Goal: Information Seeking & Learning: Learn about a topic

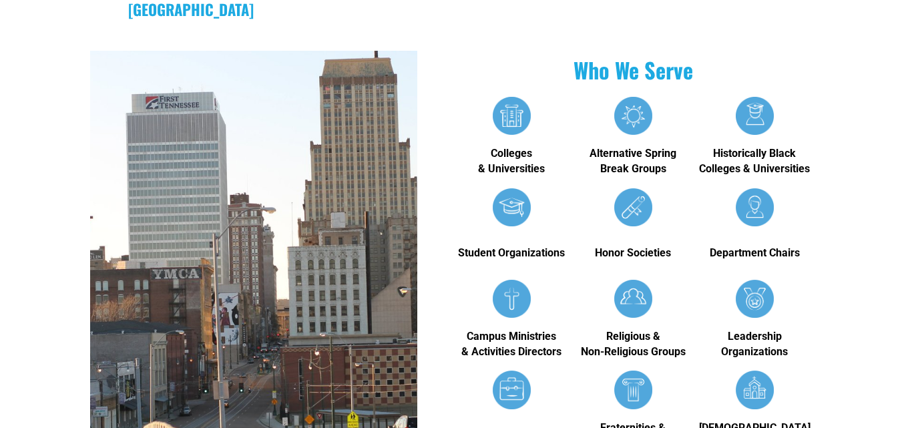
scroll to position [628, 0]
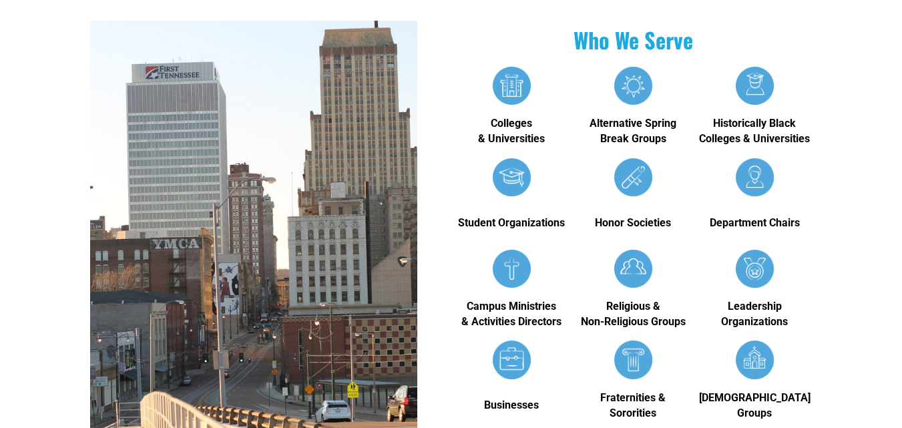
click at [760, 67] on div at bounding box center [754, 86] width 39 height 38
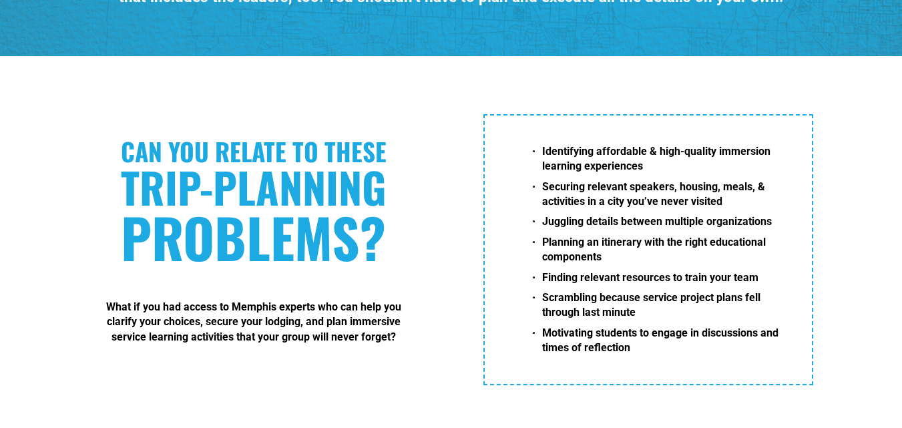
scroll to position [2004, 0]
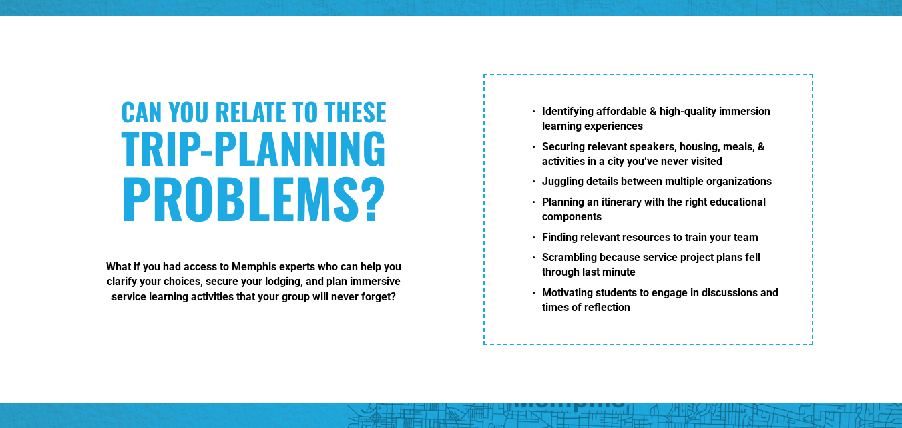
drag, startPoint x: 901, startPoint y: 172, endPoint x: 906, endPoint y: 186, distance: 15.0
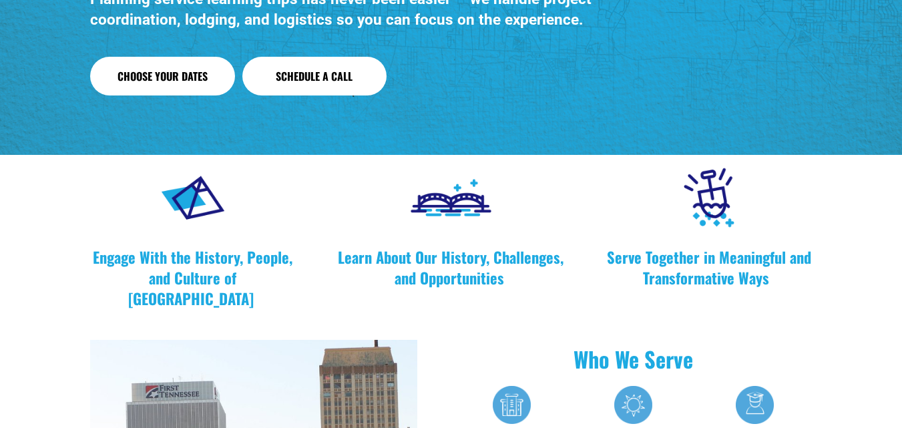
scroll to position [0, 0]
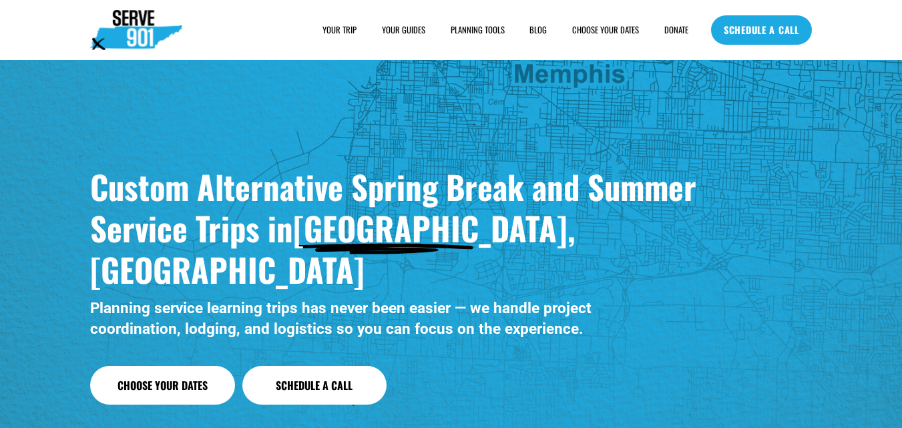
click at [535, 29] on link "BLOG" at bounding box center [537, 29] width 17 height 13
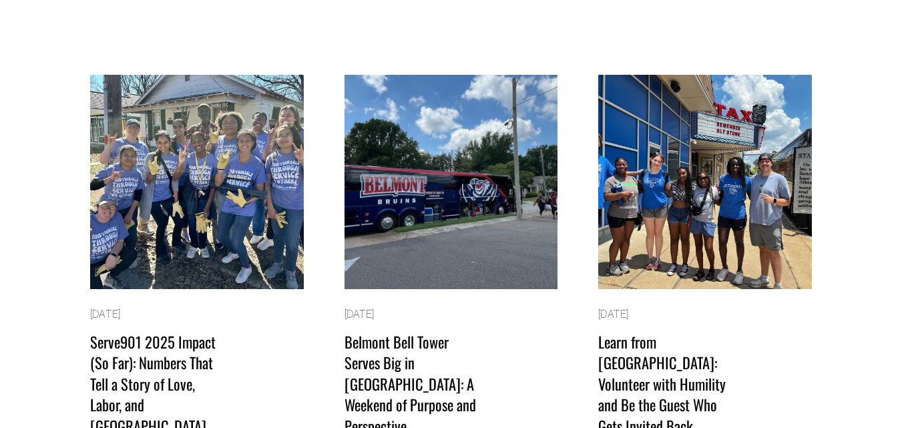
scroll to position [73, 0]
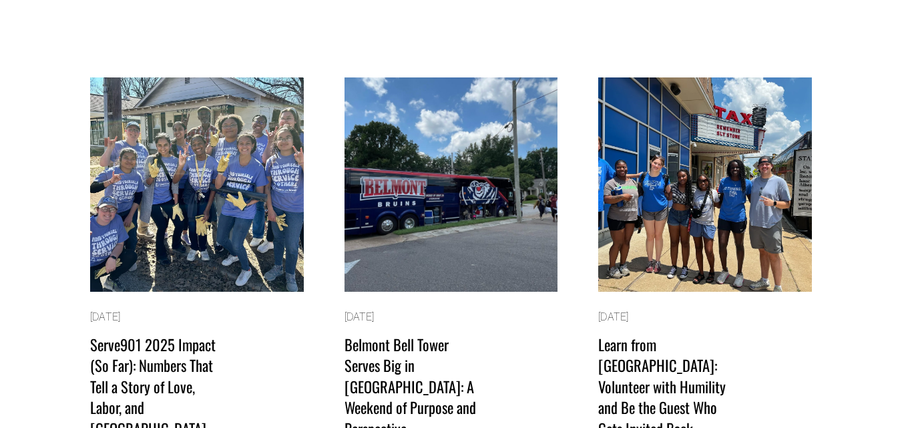
click at [494, 137] on img at bounding box center [451, 184] width 216 height 216
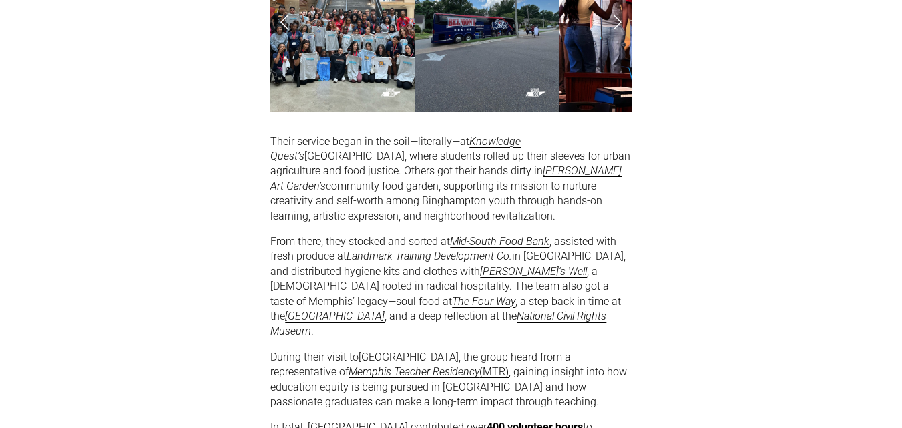
scroll to position [544, 0]
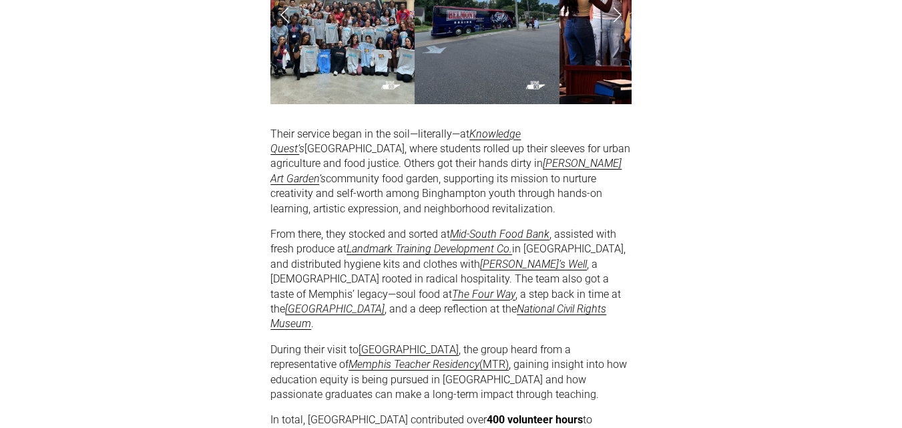
click at [890, 168] on article "Belmont Bell Tower Serves Big in Memphis: A Weekend of Purpose and Perspective …" at bounding box center [451, 402] width 902 height 1773
